Goal: Task Accomplishment & Management: Manage account settings

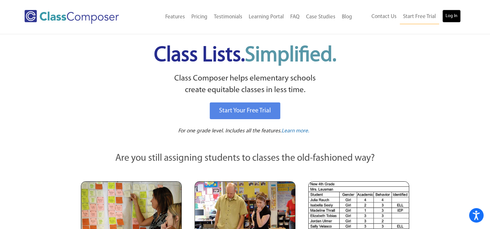
click at [449, 18] on link "Log In" at bounding box center [451, 16] width 18 height 13
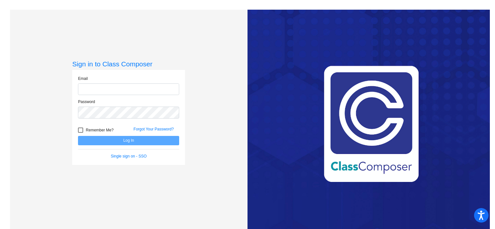
click at [131, 84] on input "email" at bounding box center [128, 89] width 101 height 12
type input "[EMAIL_ADDRESS][DOMAIN_NAME]"
click at [80, 129] on div at bounding box center [80, 130] width 5 height 5
click at [80, 133] on input "Remember Me?" at bounding box center [80, 133] width 0 height 0
checkbox input "true"
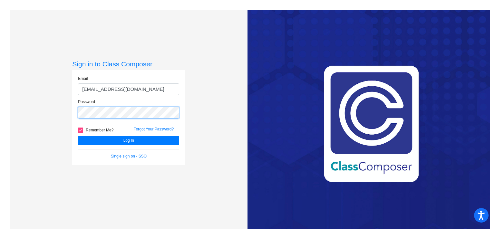
click at [78, 136] on button "Log In" at bounding box center [128, 140] width 101 height 9
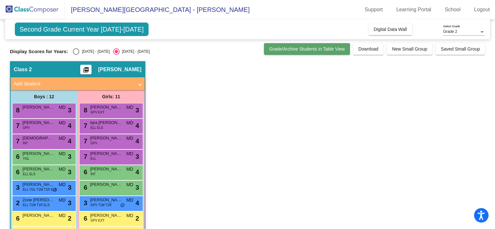
click at [312, 50] on span "Grade/Archive Students in Table View" at bounding box center [307, 48] width 76 height 5
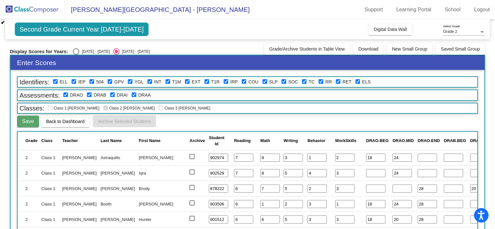
click at [77, 119] on span "Back to Dashboard" at bounding box center [65, 121] width 38 height 5
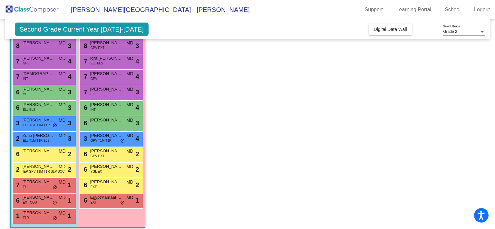
scroll to position [70, 0]
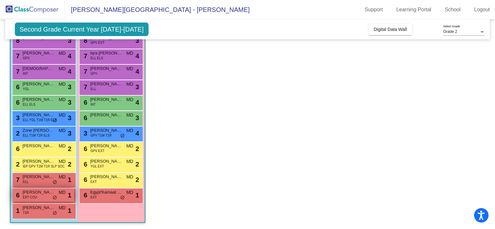
click at [33, 196] on span "EXT COU" at bounding box center [30, 197] width 14 height 5
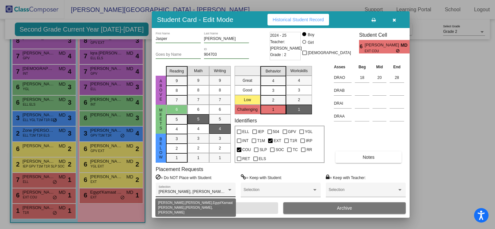
click at [229, 189] on div at bounding box center [229, 190] width 3 height 2
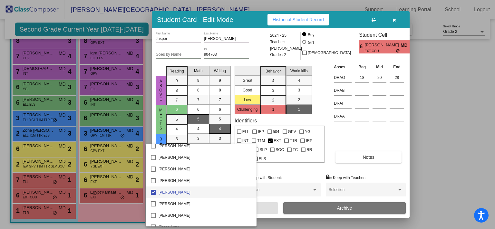
scroll to position [100, 0]
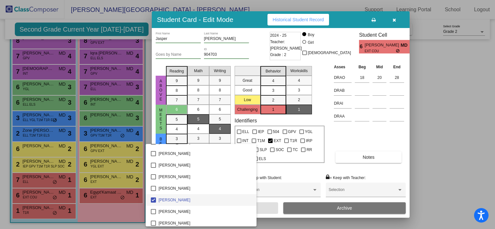
click at [480, 139] on div at bounding box center [247, 114] width 495 height 229
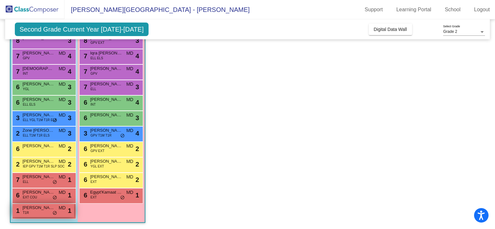
click at [39, 213] on div "1 Trystan Bradt T1R MD lock do_not_disturb_alt 1" at bounding box center [44, 210] width 62 height 13
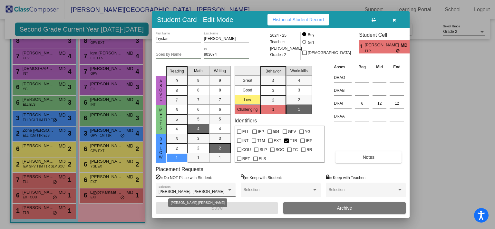
click at [198, 192] on span "Daryl Astraquillo, Johnathan Wilson" at bounding box center [191, 191] width 66 height 5
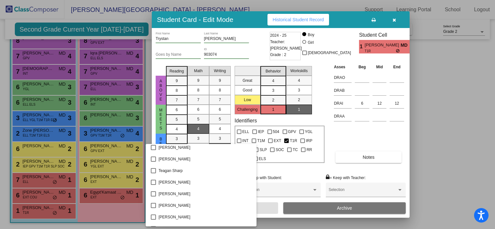
scroll to position [764, 0]
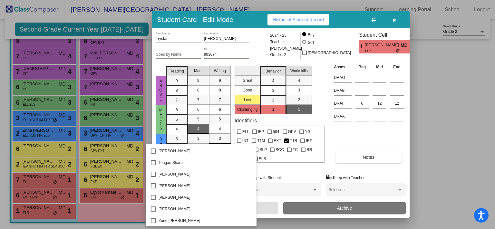
click at [441, 154] on div at bounding box center [247, 114] width 495 height 229
